Goal: Task Accomplishment & Management: Manage account settings

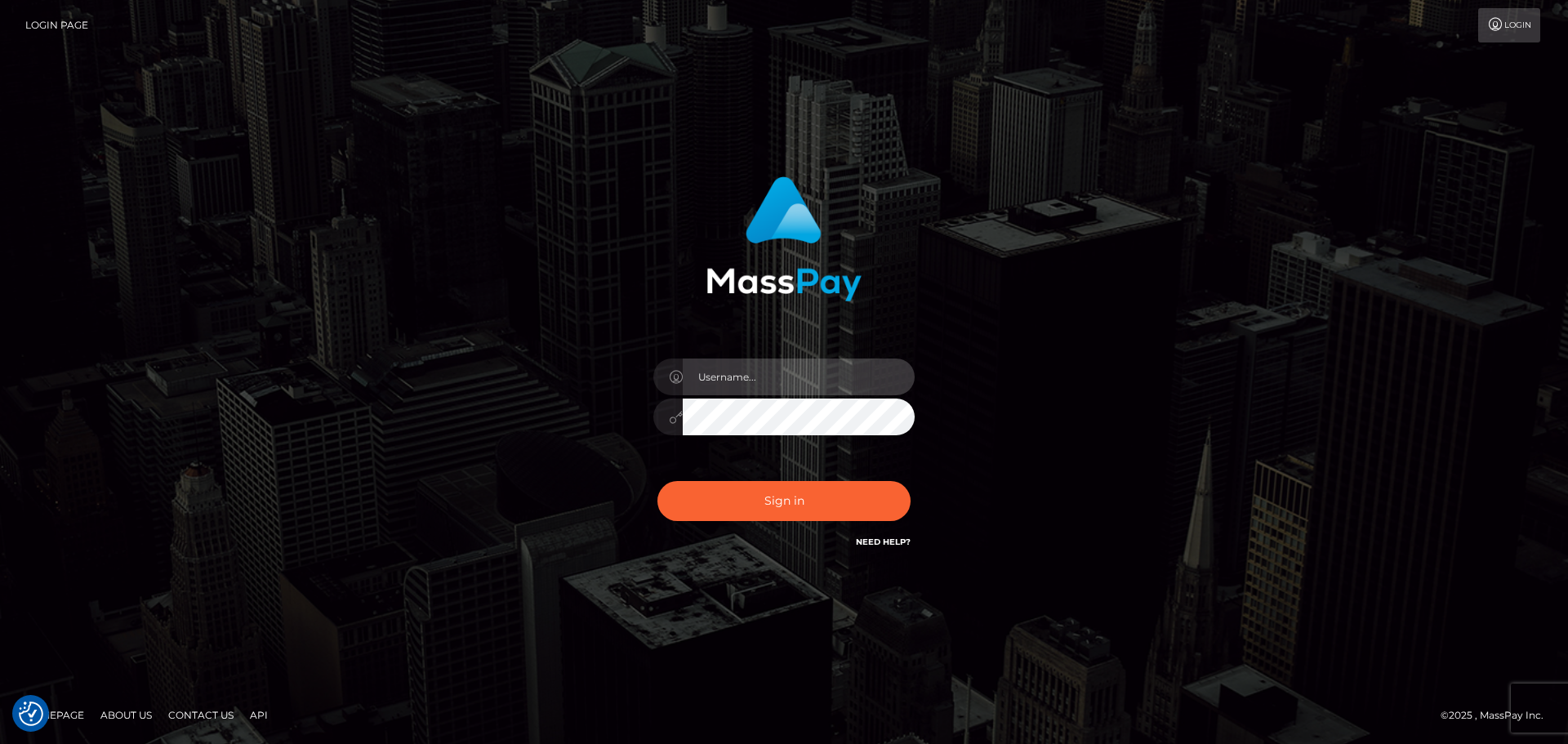
click at [784, 385] on input "text" at bounding box center [798, 377] width 232 height 37
type input "furinf707@gmail.com"
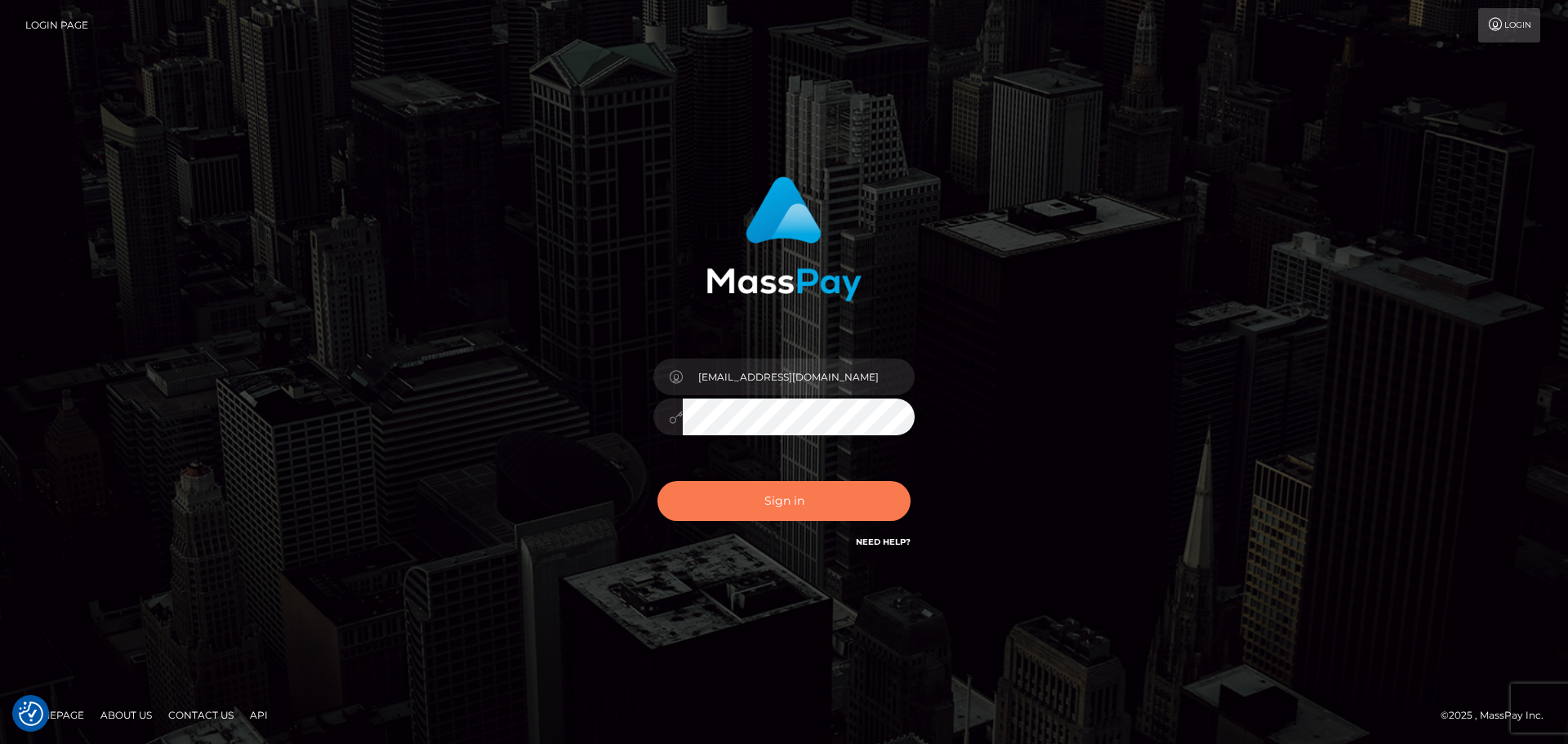
click at [796, 497] on button "Sign in" at bounding box center [784, 501] width 253 height 40
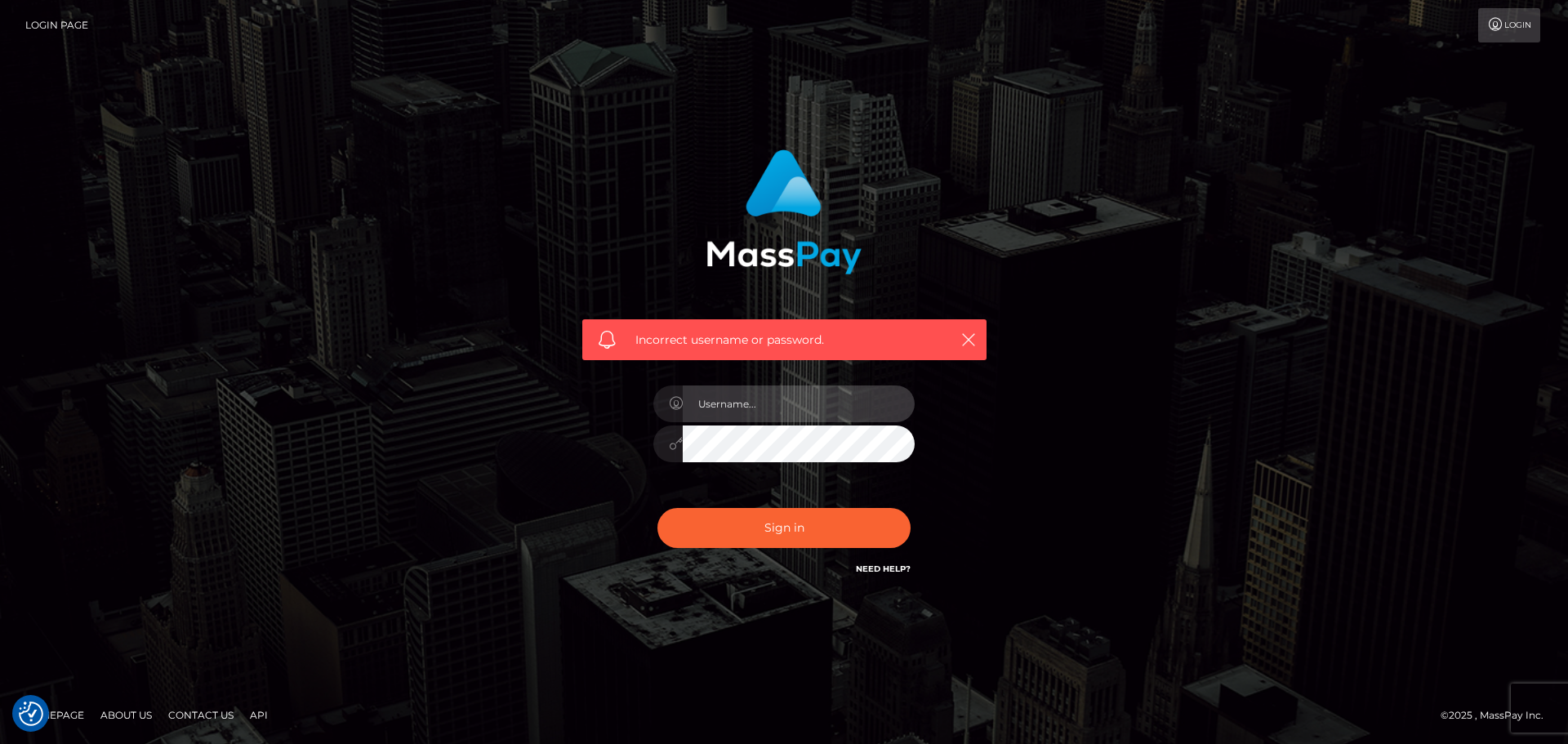
click at [771, 407] on input "text" at bounding box center [798, 404] width 232 height 37
type input "furinf707@gmail.com"
click at [657, 508] on button "Sign in" at bounding box center [784, 528] width 253 height 40
